Goal: Task Accomplishment & Management: Manage account settings

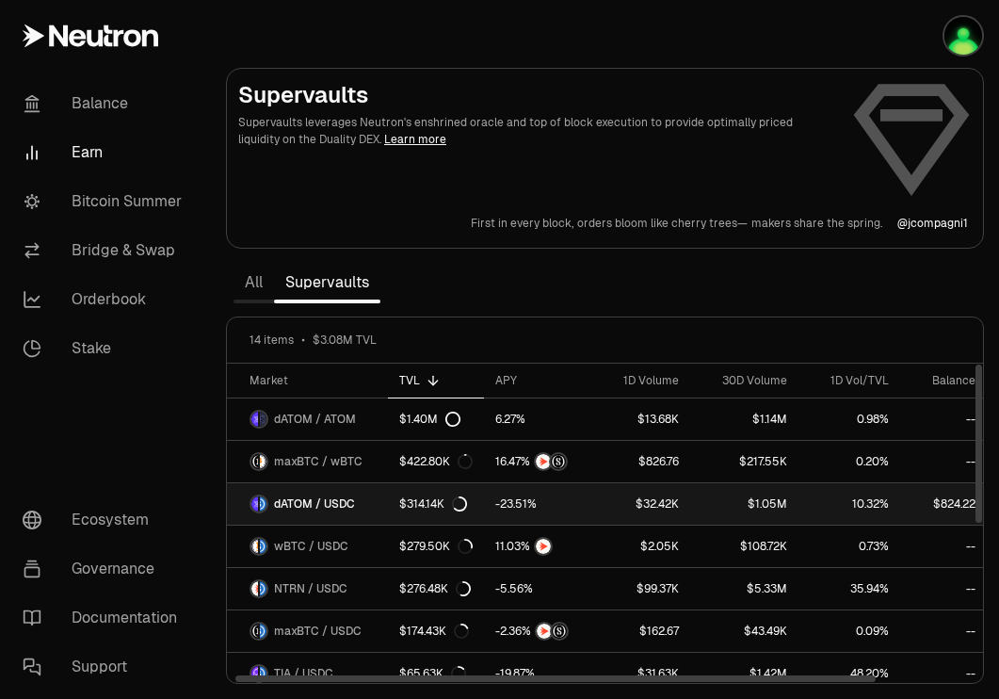
click at [388, 493] on link "$314.14K" at bounding box center [436, 503] width 96 height 41
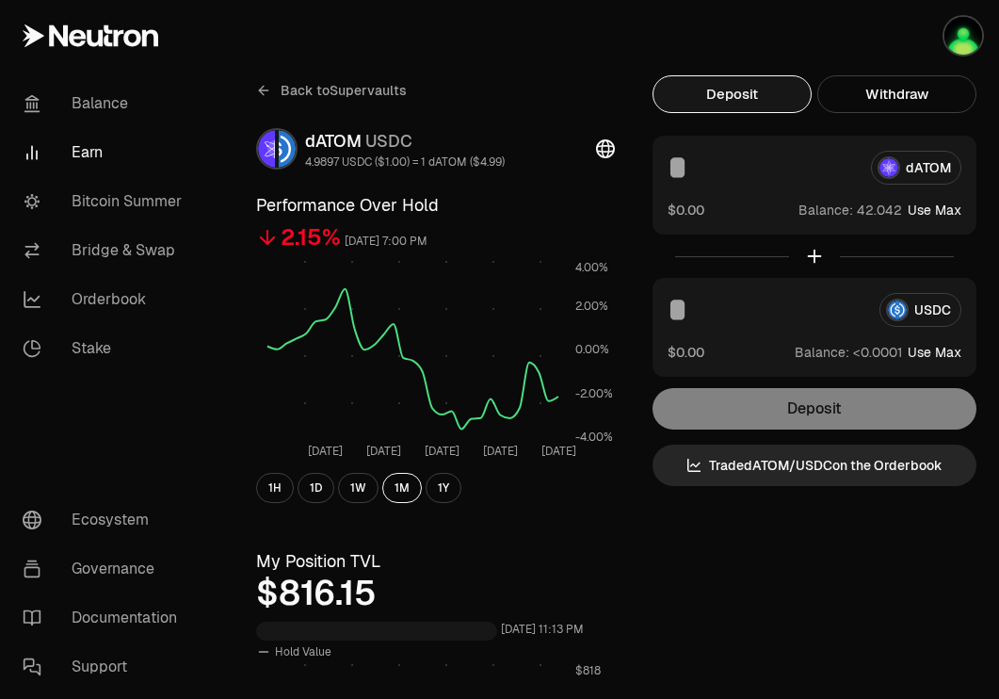
drag, startPoint x: 875, startPoint y: 97, endPoint x: 873, endPoint y: 157, distance: 60.3
click at [876, 98] on button "Withdraw" at bounding box center [896, 94] width 159 height 38
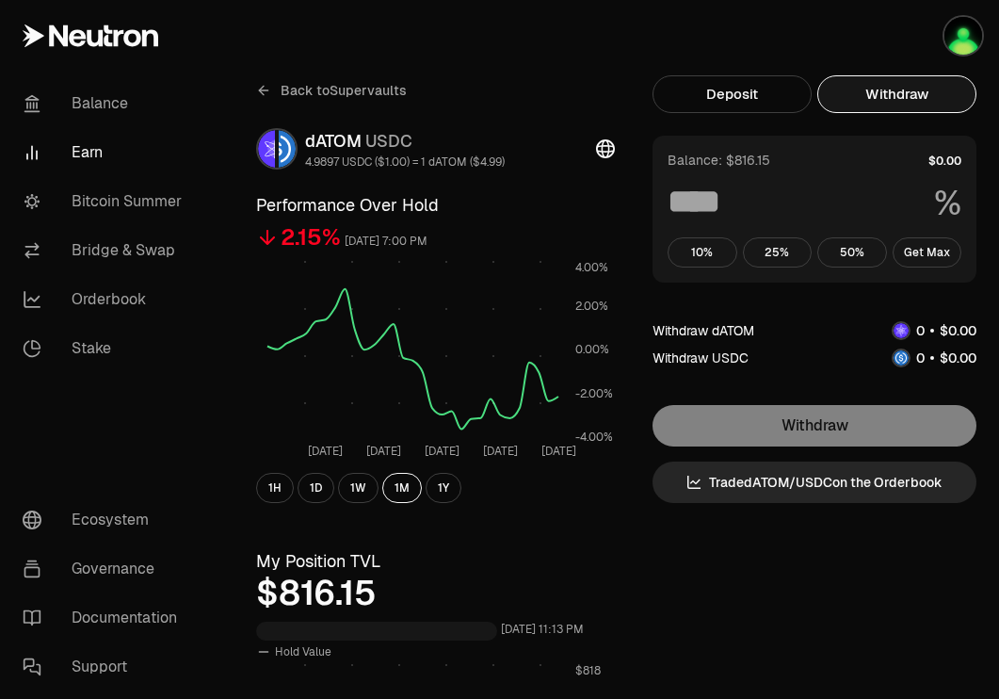
click at [942, 268] on div "Balance: $816.15 % 10% 25% 50% Get Max" at bounding box center [814, 209] width 324 height 147
click at [934, 252] on button "Get Max" at bounding box center [928, 252] width 70 height 30
type input "***"
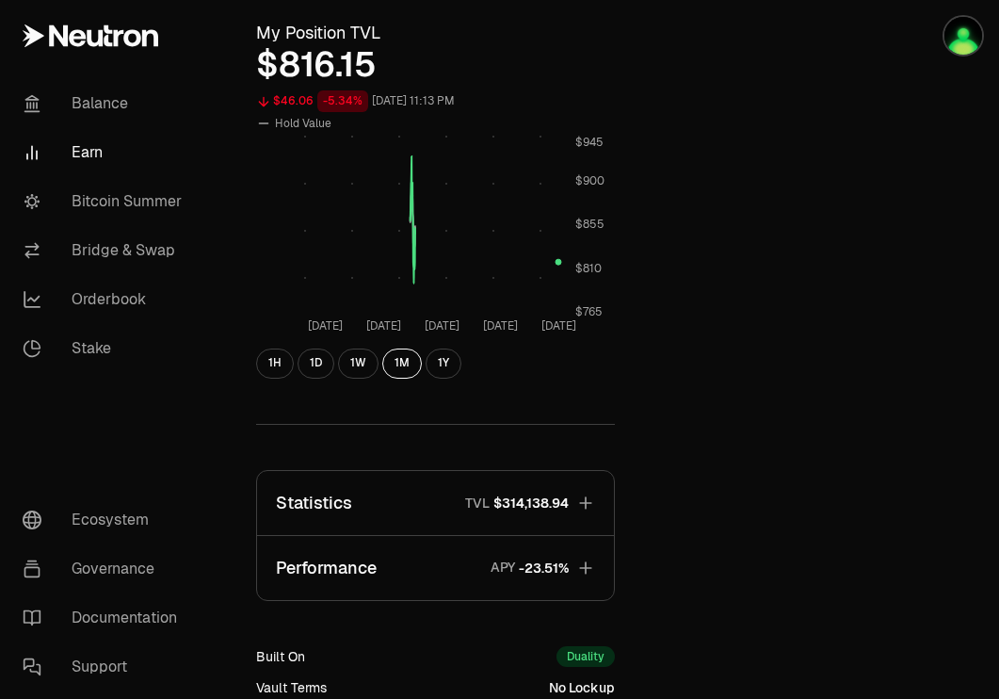
scroll to position [782, 0]
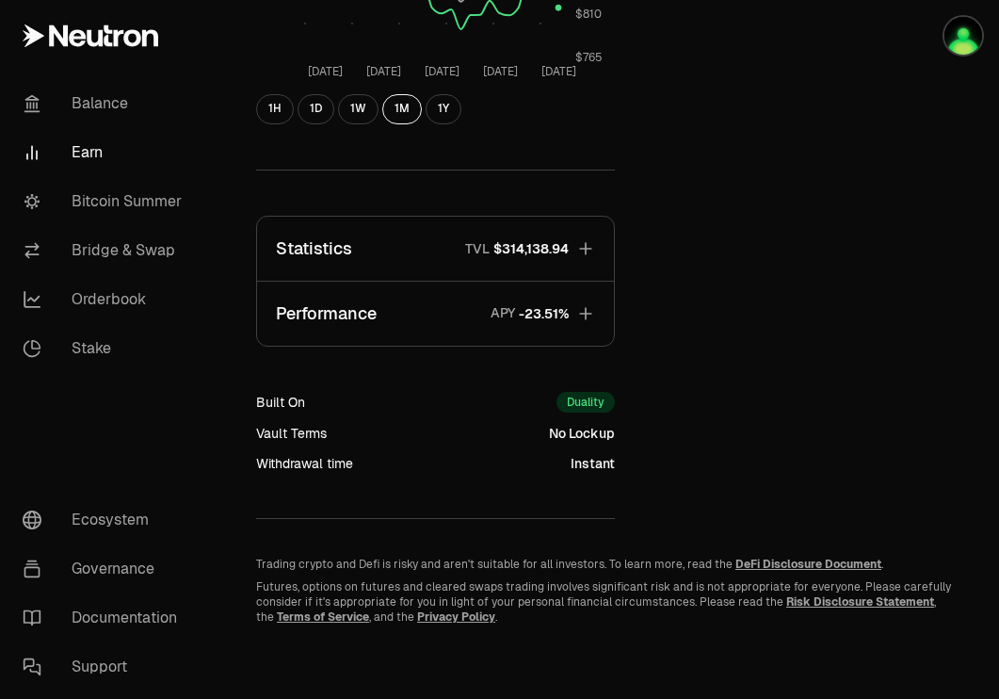
drag, startPoint x: 551, startPoint y: 251, endPoint x: 562, endPoint y: 261, distance: 14.7
click at [551, 252] on span "$314,138.94" at bounding box center [530, 248] width 75 height 19
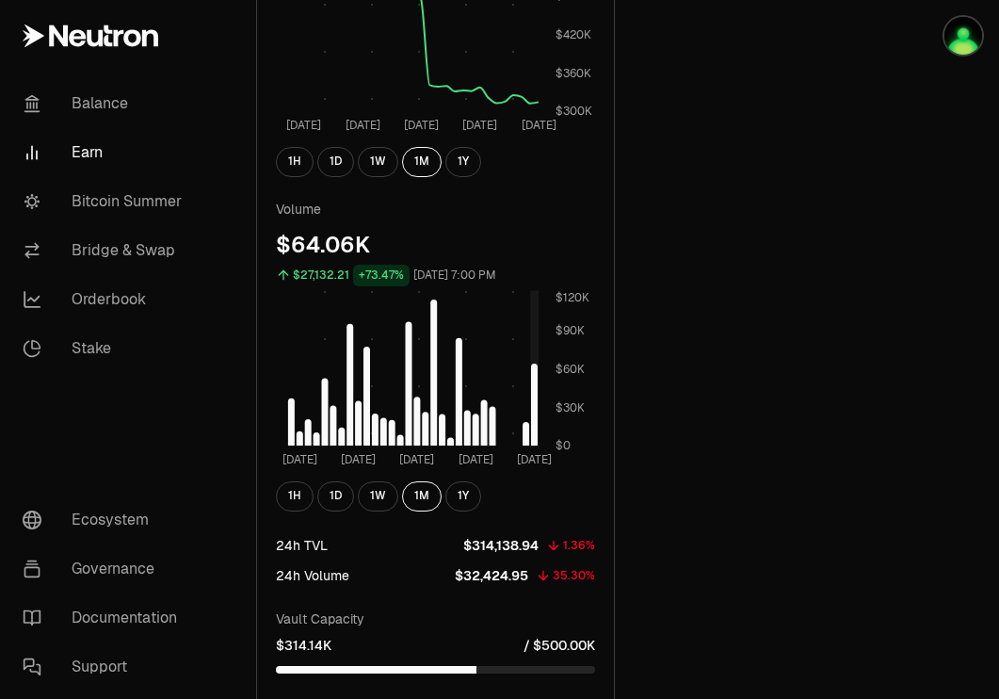
scroll to position [1217, 0]
click at [538, 398] on rect at bounding box center [412, 367] width 251 height 157
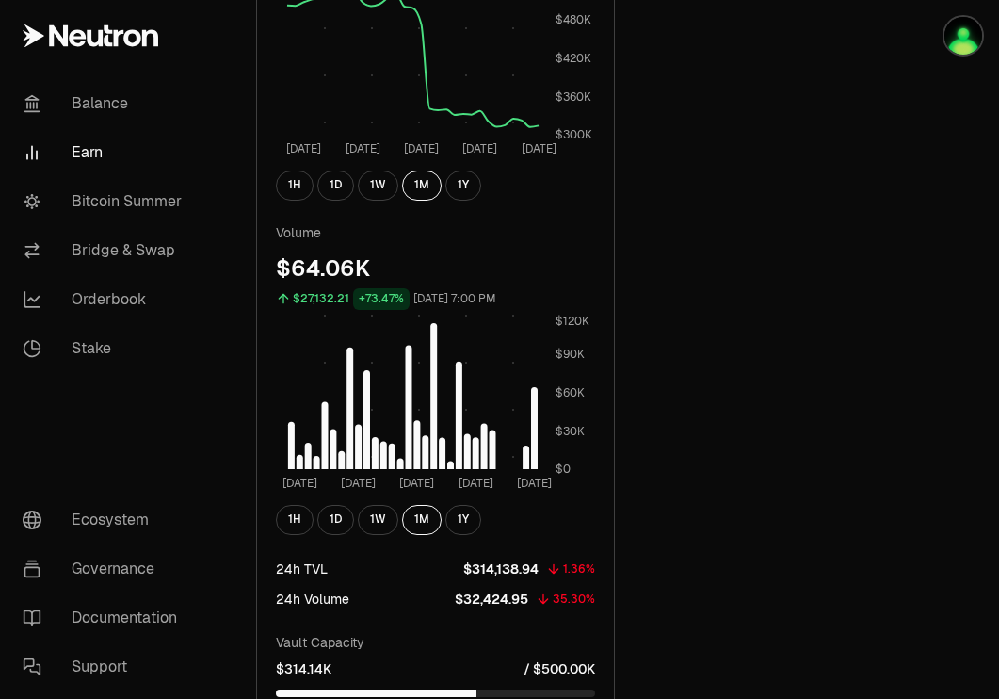
scroll to position [1198, 0]
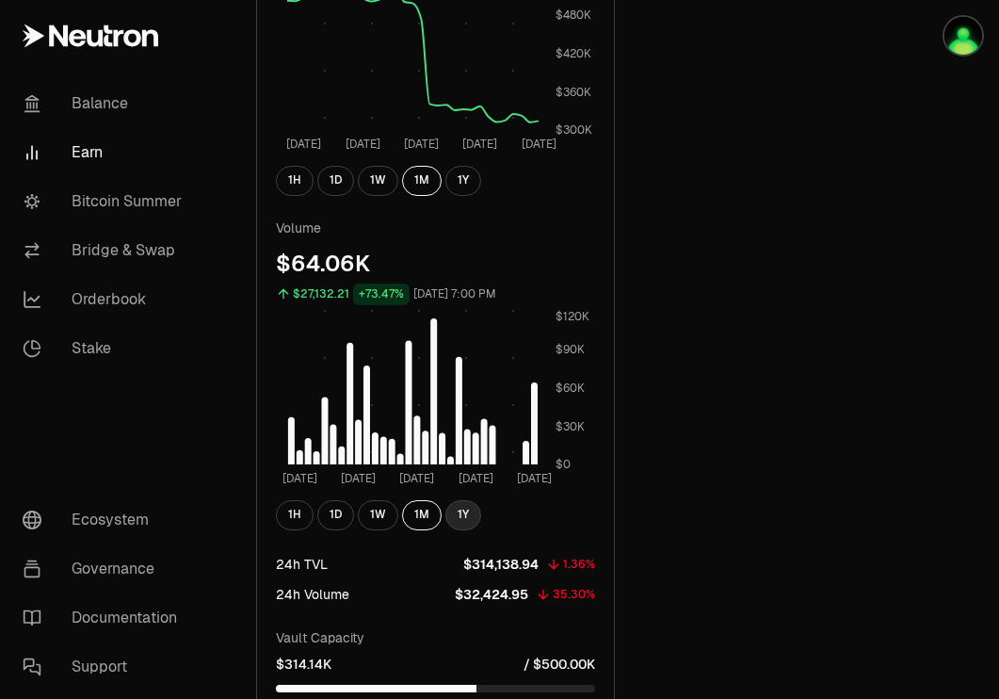
click at [464, 506] on button "1Y" at bounding box center [463, 515] width 36 height 30
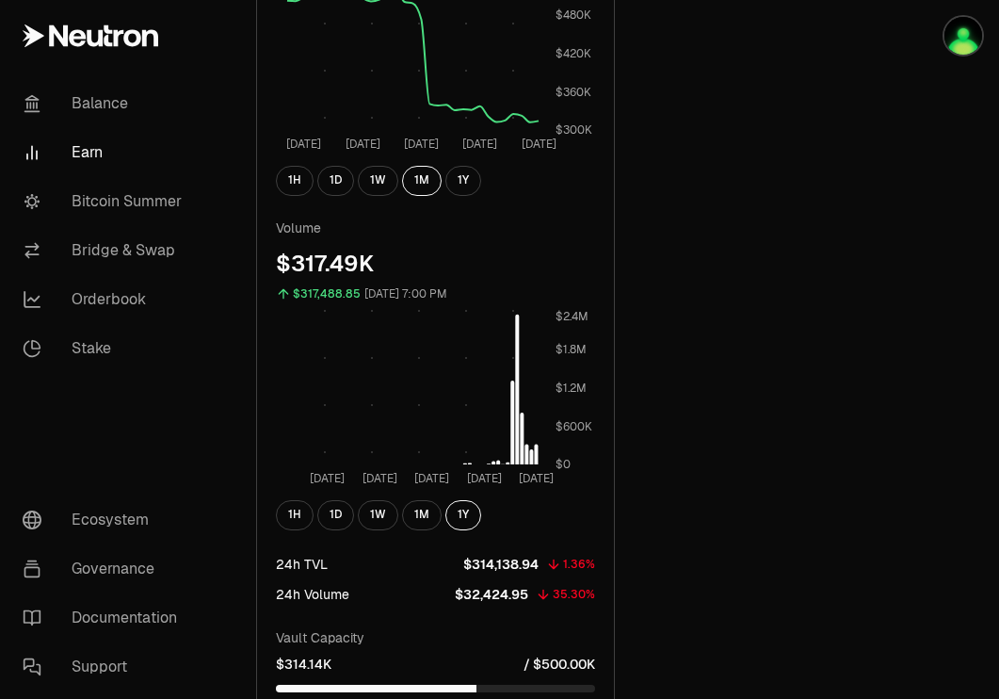
scroll to position [1195, 0]
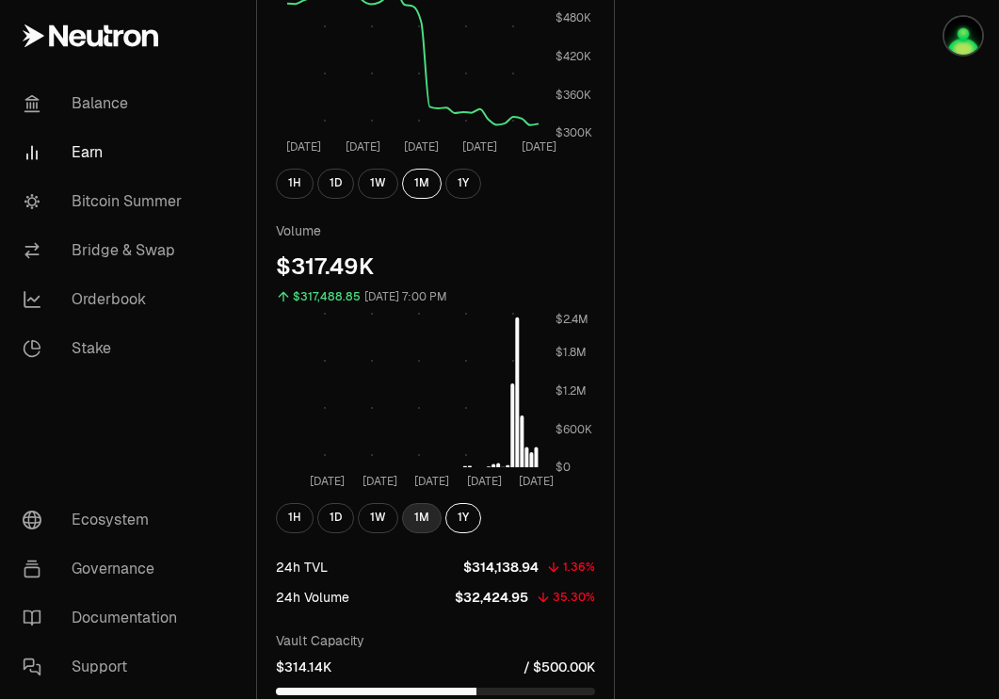
click at [420, 520] on button "1M" at bounding box center [422, 518] width 40 height 30
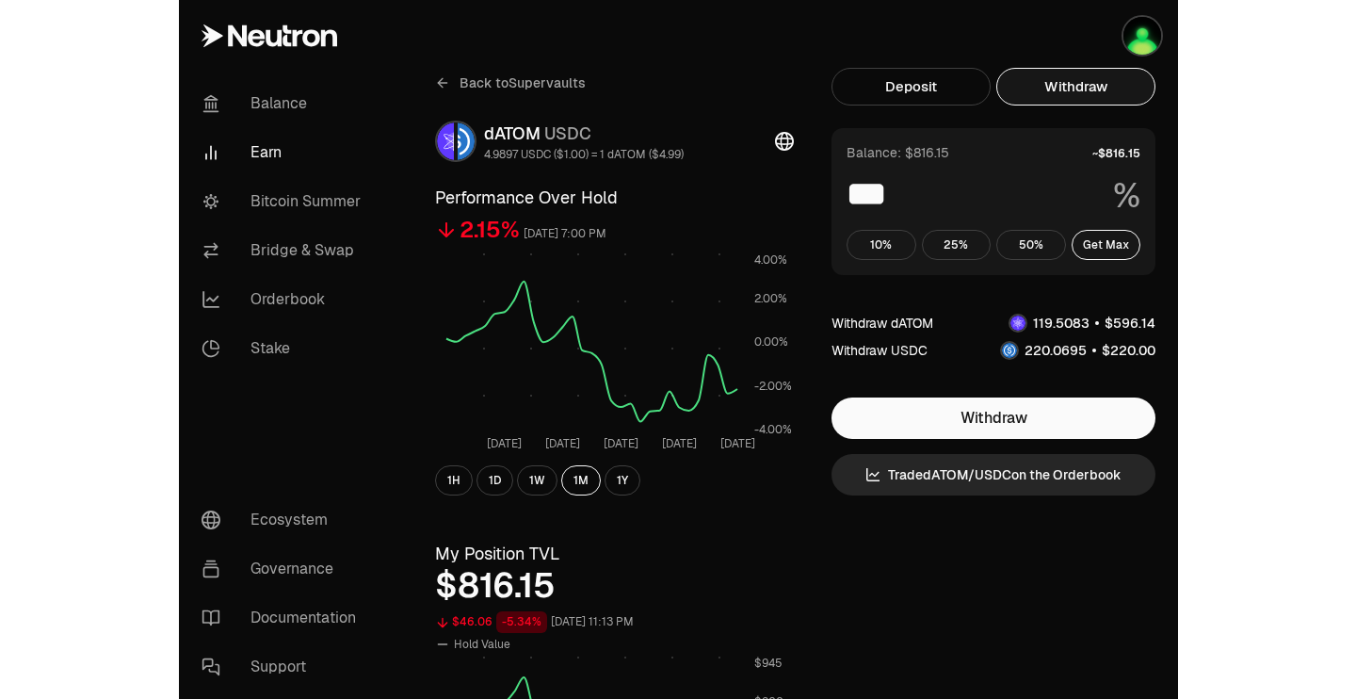
scroll to position [1, 0]
